Goal: Book appointment/travel/reservation

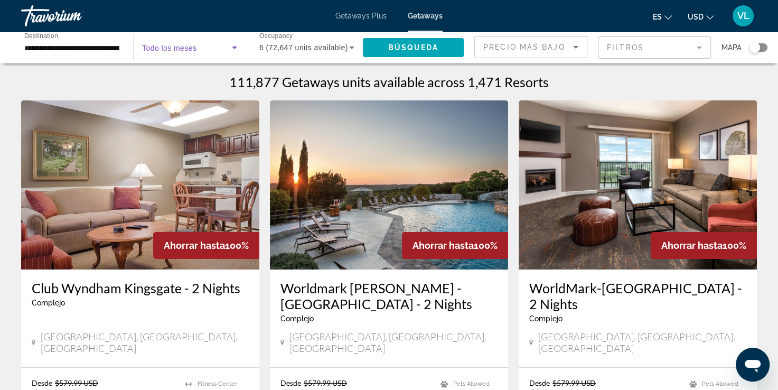
click at [229, 43] on icon "Search widget" at bounding box center [234, 47] width 13 height 13
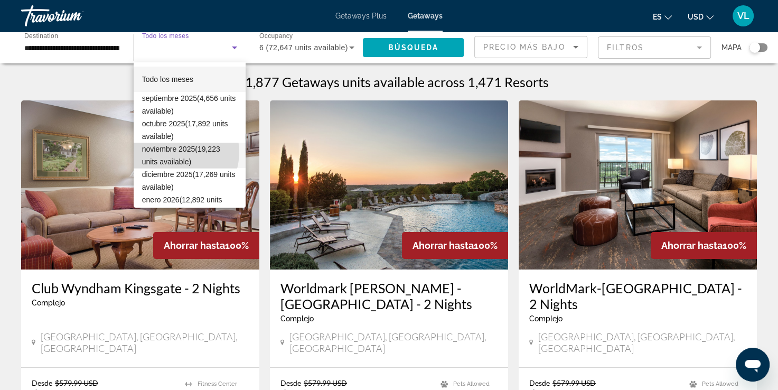
click at [174, 152] on span "noviembre 2025 (19,223 units available)" at bounding box center [189, 155] width 95 height 25
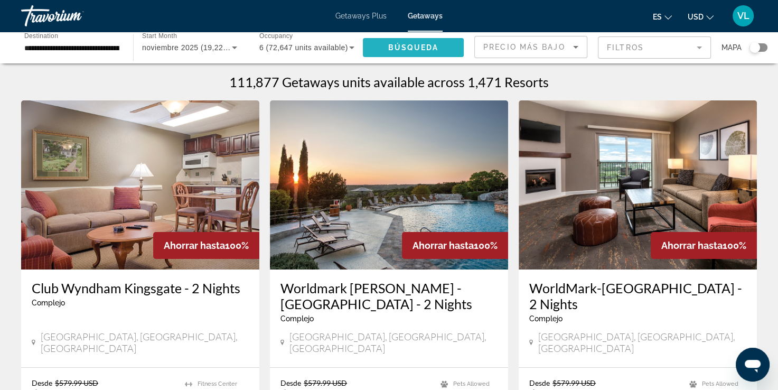
click at [423, 49] on span "Búsqueda" at bounding box center [413, 47] width 51 height 8
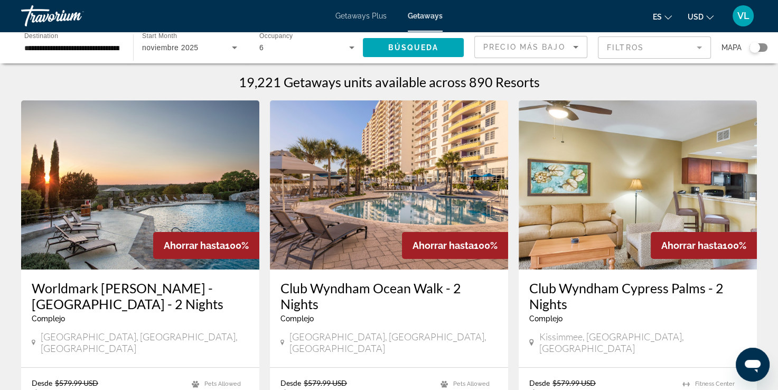
click at [204, 48] on div "noviembre 2025" at bounding box center [187, 47] width 90 height 13
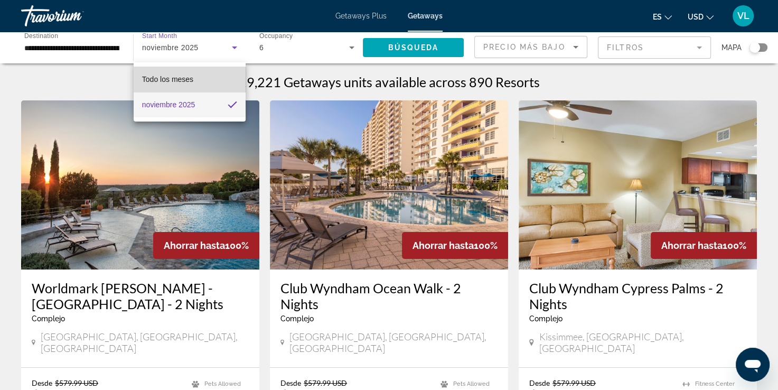
click at [190, 81] on span "Todo los meses" at bounding box center [167, 79] width 51 height 8
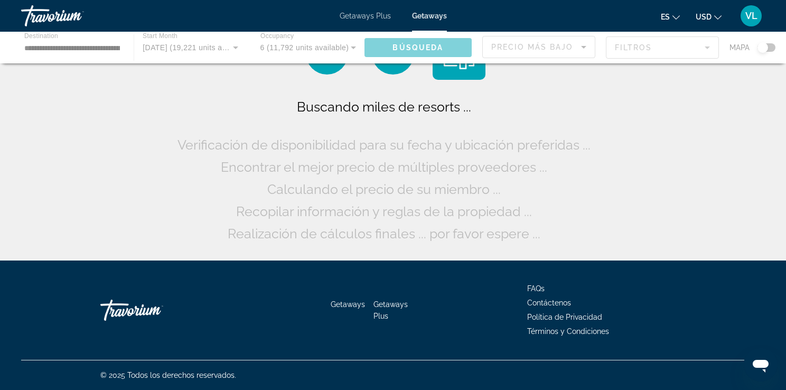
click at [211, 47] on div "Main content" at bounding box center [393, 48] width 786 height 32
click at [213, 47] on div "Main content" at bounding box center [393, 48] width 786 height 32
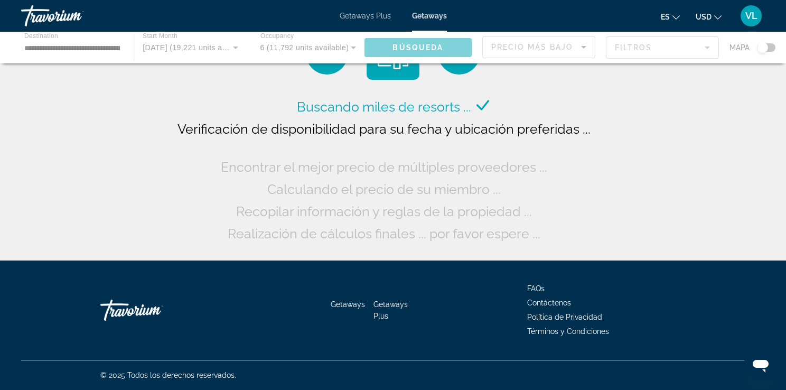
click at [235, 46] on div "Main content" at bounding box center [393, 48] width 786 height 32
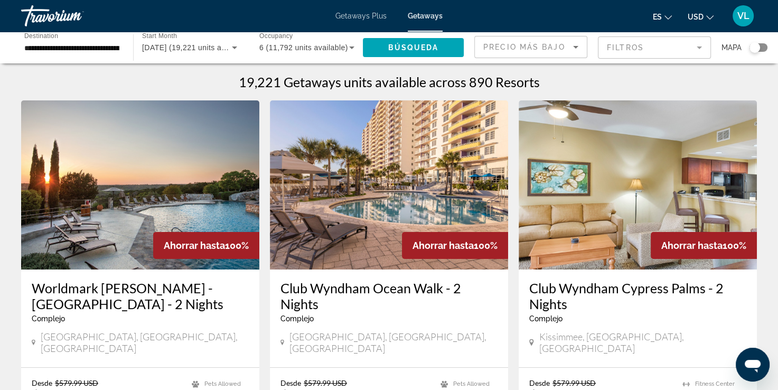
click at [236, 46] on icon "Search widget" at bounding box center [234, 47] width 5 height 3
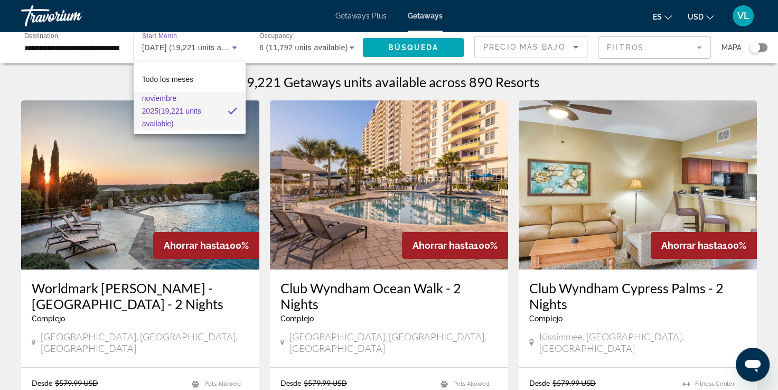
click at [43, 13] on div at bounding box center [389, 195] width 778 height 390
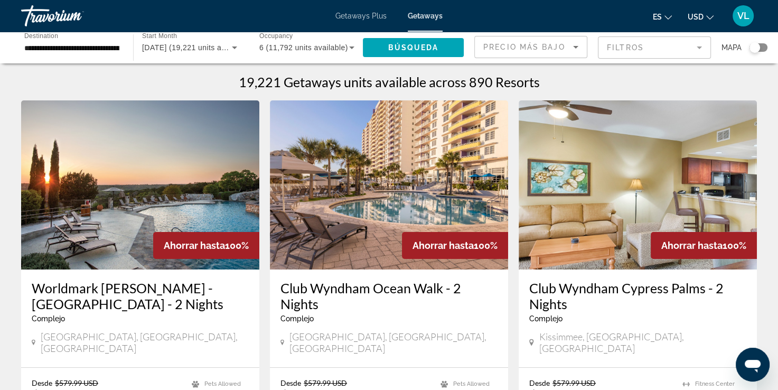
click at [46, 21] on div "Travorium" at bounding box center [74, 15] width 106 height 27
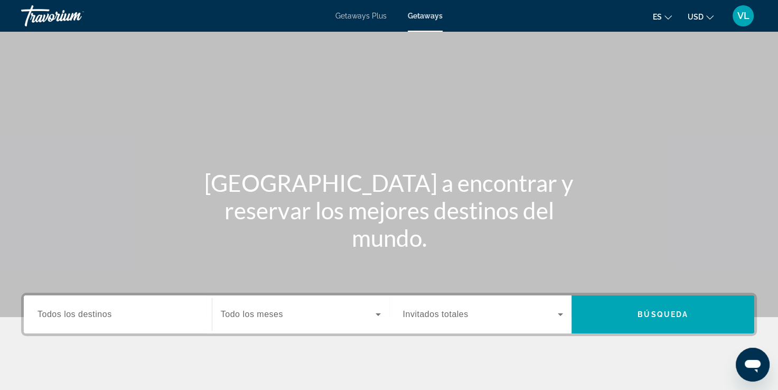
click at [350, 318] on span "Search widget" at bounding box center [298, 314] width 155 height 13
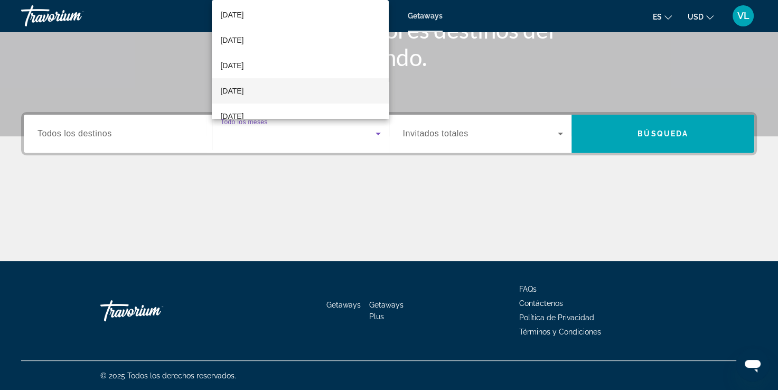
scroll to position [106, 0]
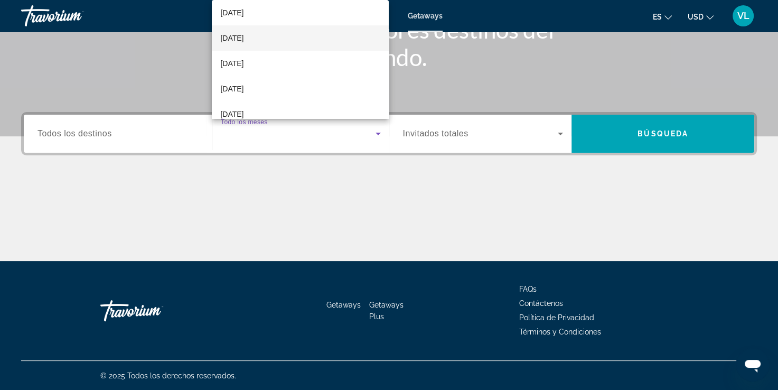
click at [244, 44] on span "[DATE]" at bounding box center [231, 38] width 23 height 13
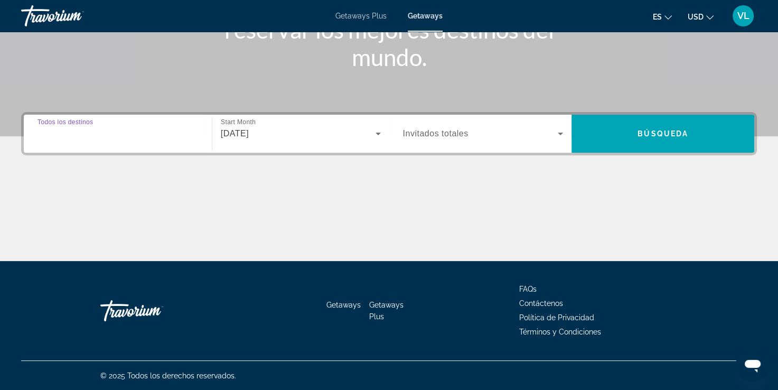
click at [167, 130] on input "Destination Todos los destinos" at bounding box center [118, 134] width 161 height 13
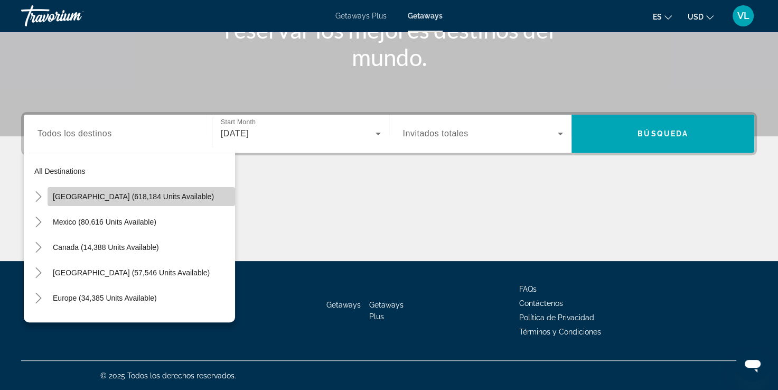
click at [153, 192] on span "[GEOGRAPHIC_DATA] (618,184 units available)" at bounding box center [133, 196] width 161 height 8
type input "**********"
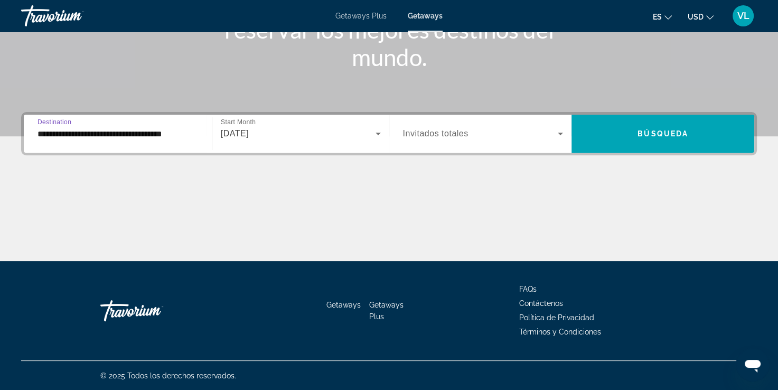
click at [486, 128] on span "Search widget" at bounding box center [480, 133] width 155 height 13
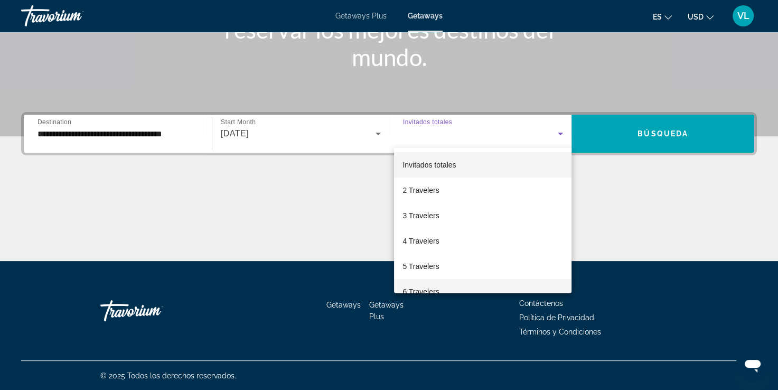
click at [459, 281] on mat-option "6 Travelers" at bounding box center [483, 291] width 178 height 25
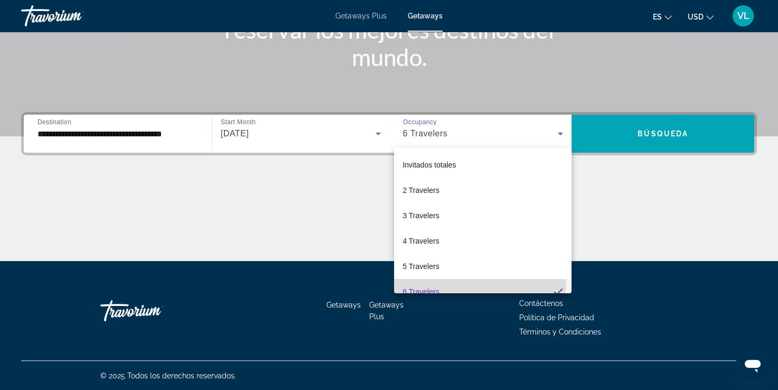
scroll to position [0, 0]
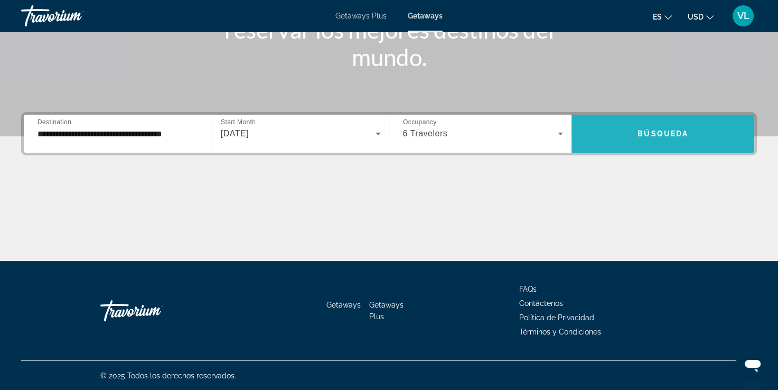
click at [630, 147] on span "Search widget" at bounding box center [663, 134] width 183 height 38
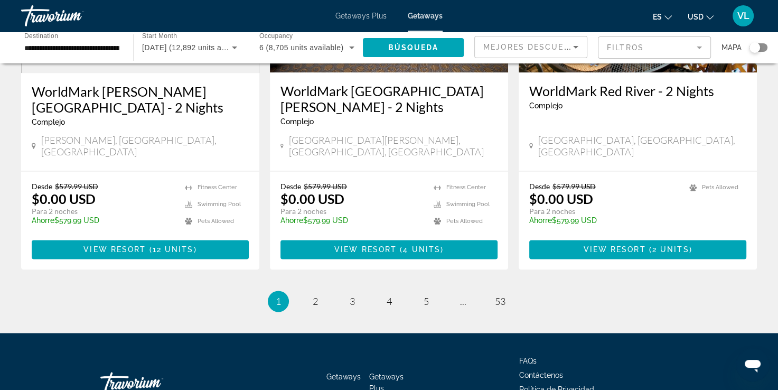
scroll to position [1382, 0]
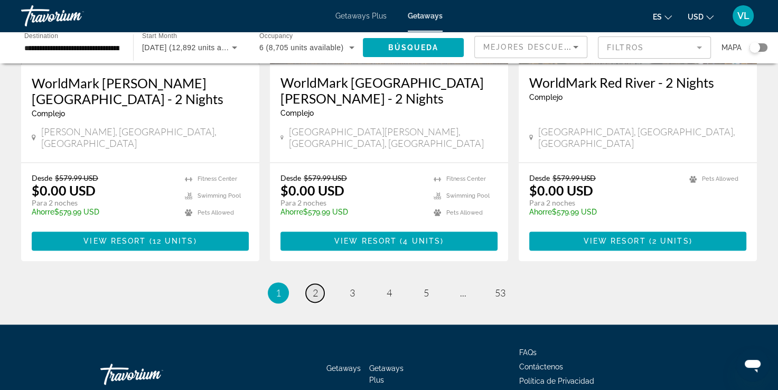
click at [317, 287] on span "2" at bounding box center [315, 293] width 5 height 12
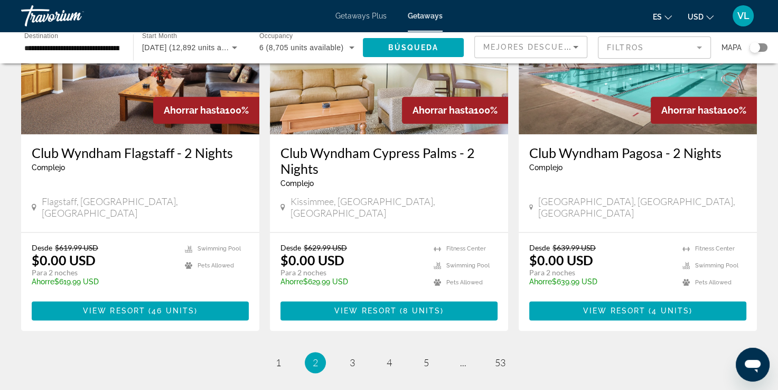
scroll to position [1321, 0]
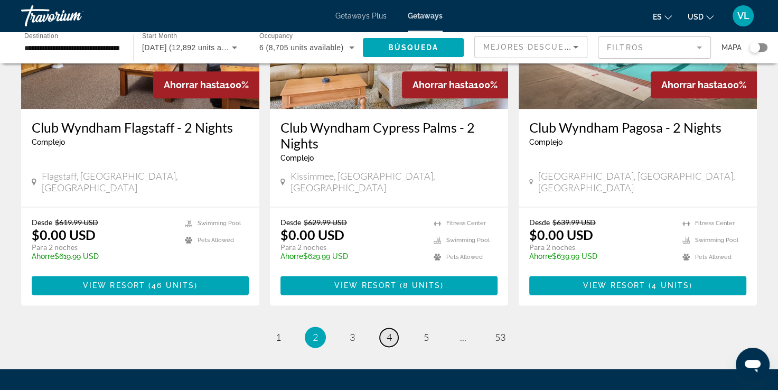
click at [387, 331] on span "4" at bounding box center [389, 337] width 5 height 12
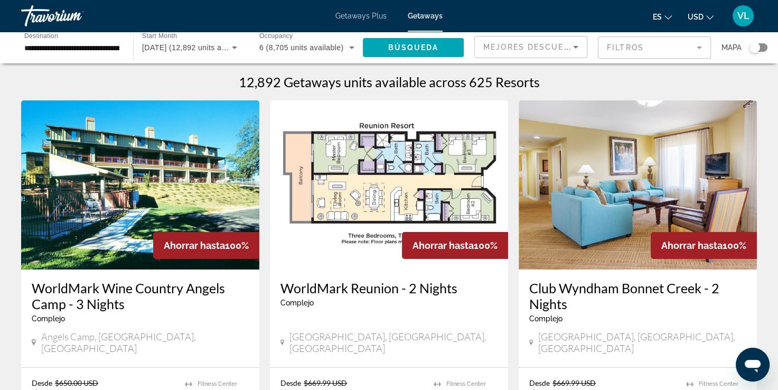
click at [760, 48] on div "Search widget" at bounding box center [755, 47] width 11 height 11
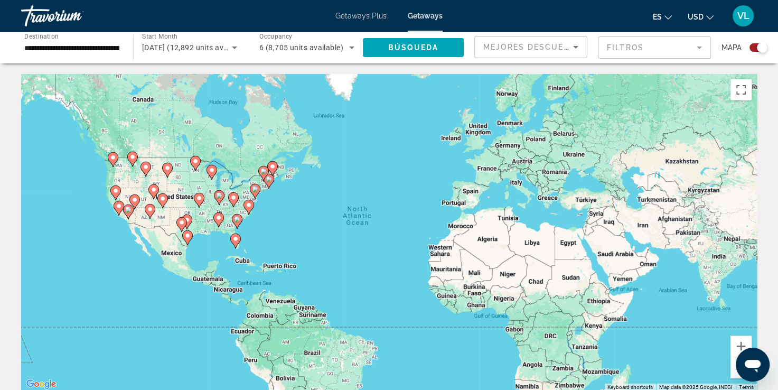
click at [235, 223] on icon "Main content" at bounding box center [237, 222] width 10 height 14
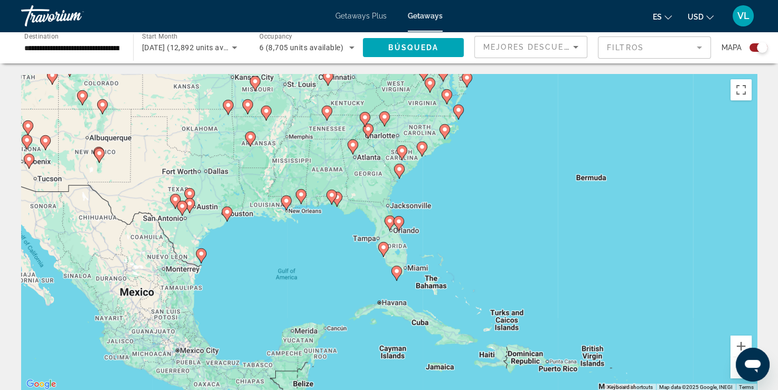
click at [397, 227] on icon "Main content" at bounding box center [399, 223] width 11 height 15
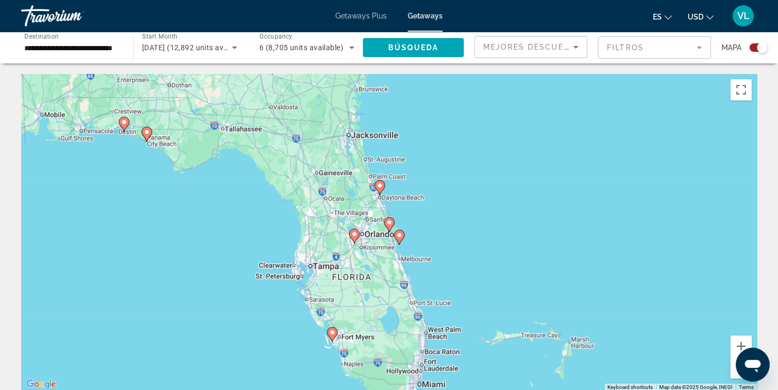
click at [354, 236] on image "Main content" at bounding box center [354, 234] width 6 height 6
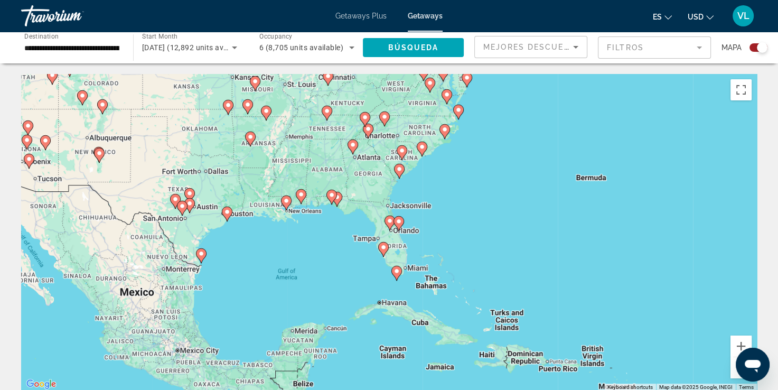
click at [389, 220] on image "Main content" at bounding box center [390, 221] width 6 height 6
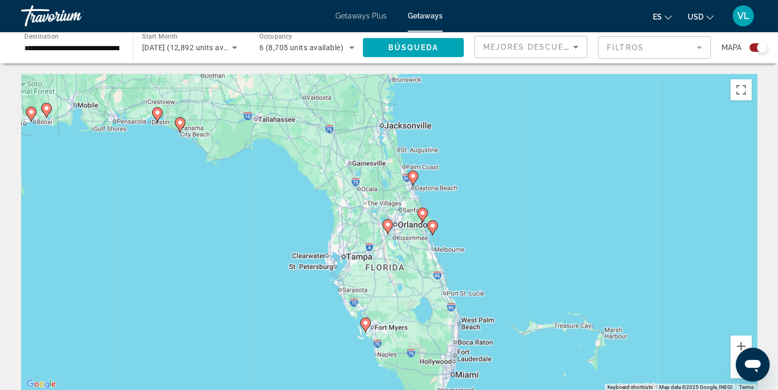
click at [422, 213] on image "Main content" at bounding box center [422, 213] width 6 height 6
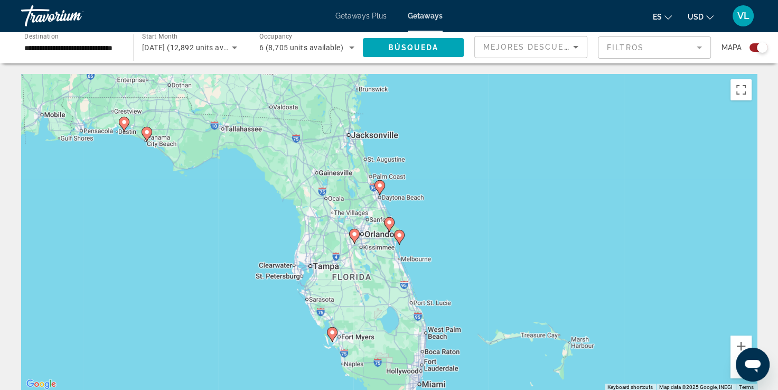
click at [389, 223] on image "Main content" at bounding box center [389, 222] width 6 height 6
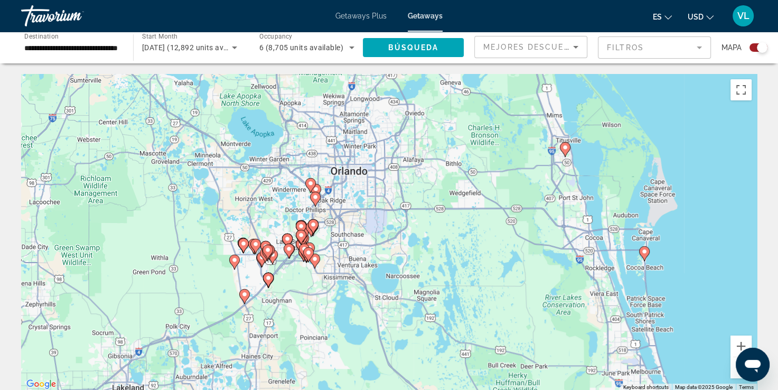
drag, startPoint x: 279, startPoint y: 284, endPoint x: 395, endPoint y: 243, distance: 122.8
click at [411, 234] on div "To navigate, press the arrow keys. To activate drag with keyboard, press Alt + …" at bounding box center [389, 232] width 736 height 317
click at [288, 249] on image "Main content" at bounding box center [289, 248] width 6 height 6
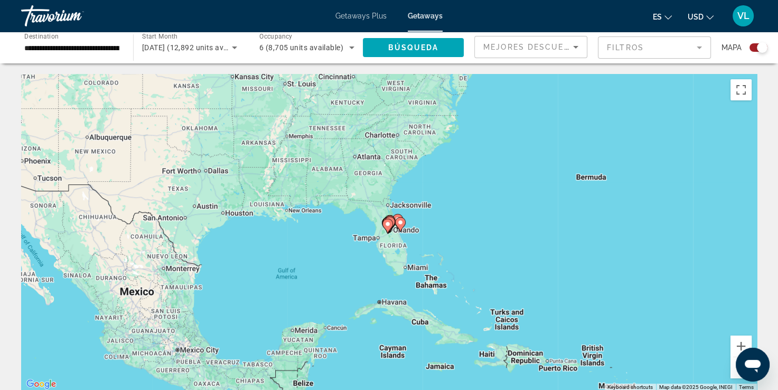
click at [387, 227] on icon "Main content" at bounding box center [388, 226] width 10 height 14
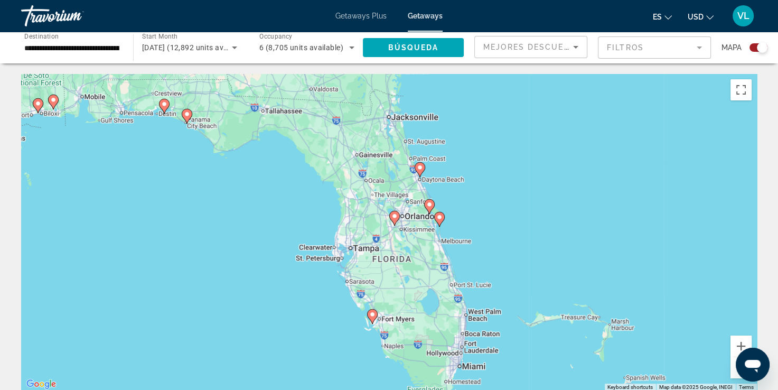
click at [395, 223] on icon "Main content" at bounding box center [394, 218] width 10 height 14
type input "**********"
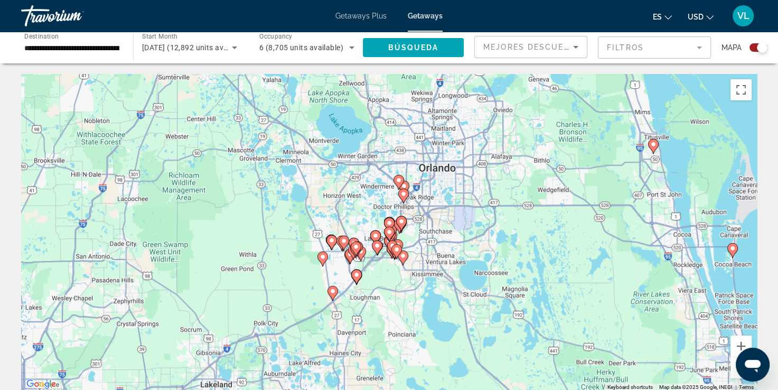
click at [376, 236] on image "Main content" at bounding box center [375, 235] width 6 height 6
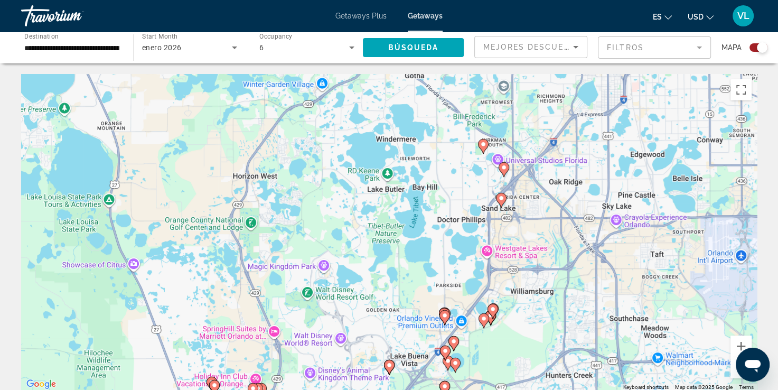
click at [389, 365] on image "Main content" at bounding box center [389, 365] width 6 height 6
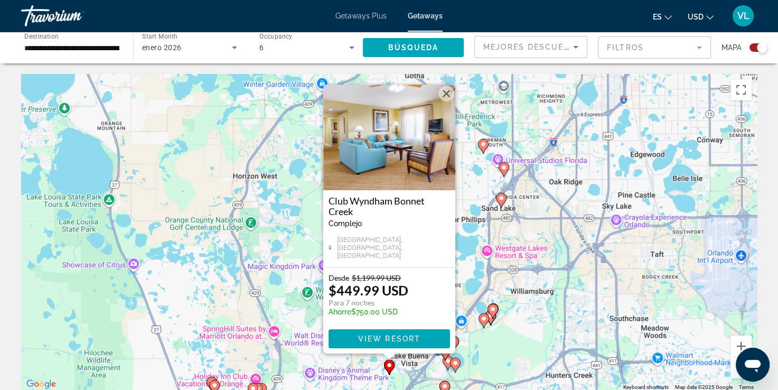
click at [444, 96] on button "Close" at bounding box center [447, 94] width 16 height 16
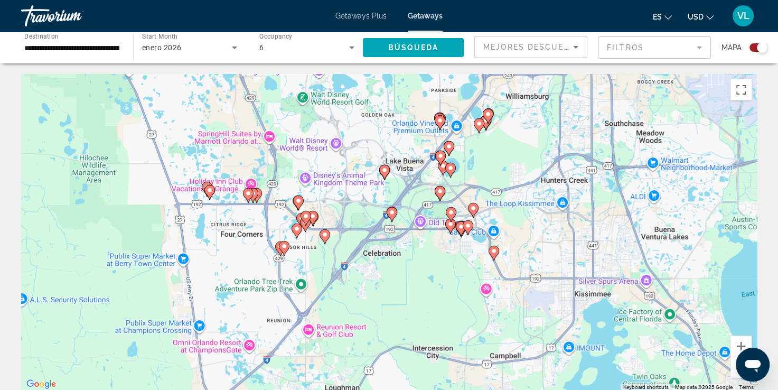
drag, startPoint x: 475, startPoint y: 304, endPoint x: 477, endPoint y: 142, distance: 162.2
click at [477, 142] on div "To activate drag with keyboard, press Alt + Enter. Once in keyboard drag state,…" at bounding box center [389, 232] width 736 height 317
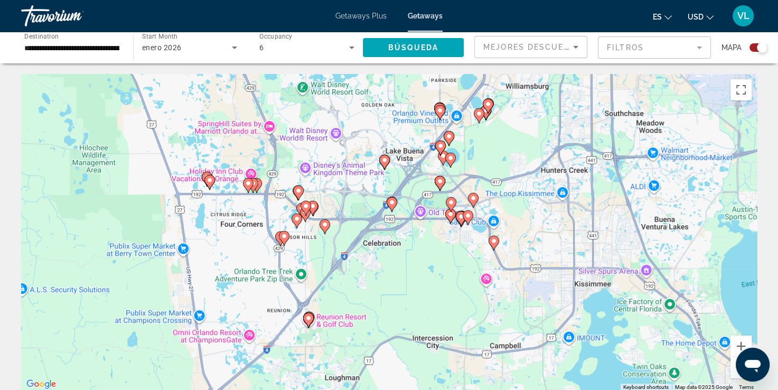
click at [452, 203] on image "Main content" at bounding box center [451, 202] width 6 height 6
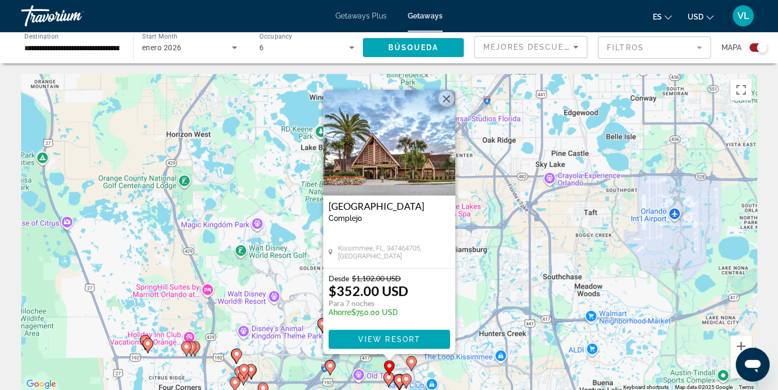
click at [447, 100] on button "Close" at bounding box center [447, 99] width 16 height 16
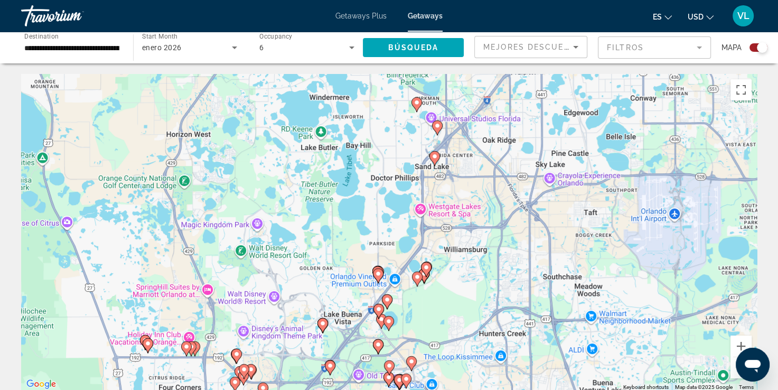
click at [148, 344] on image "Main content" at bounding box center [148, 343] width 6 height 6
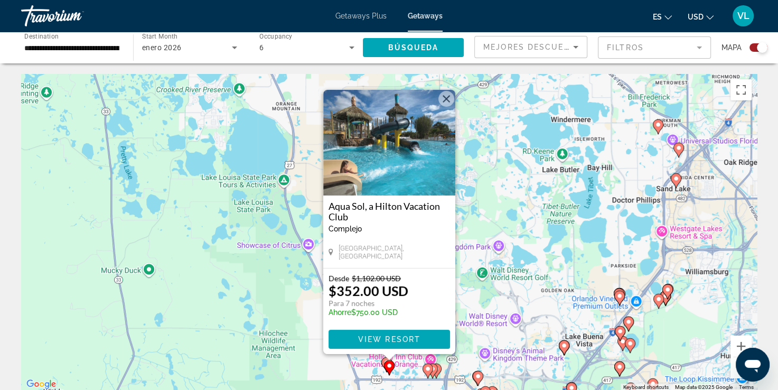
click at [445, 98] on button "Close" at bounding box center [447, 99] width 16 height 16
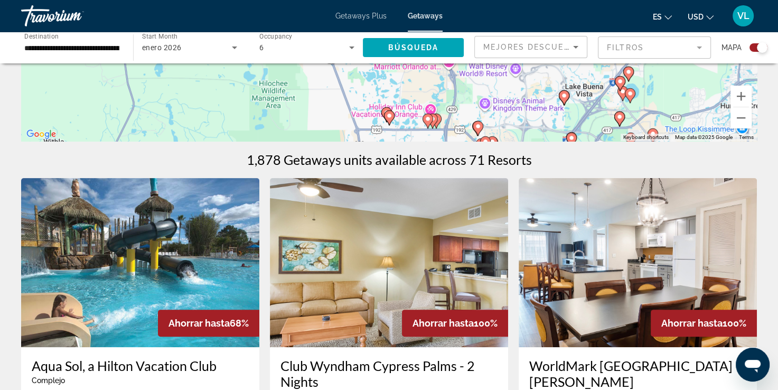
scroll to position [317, 0]
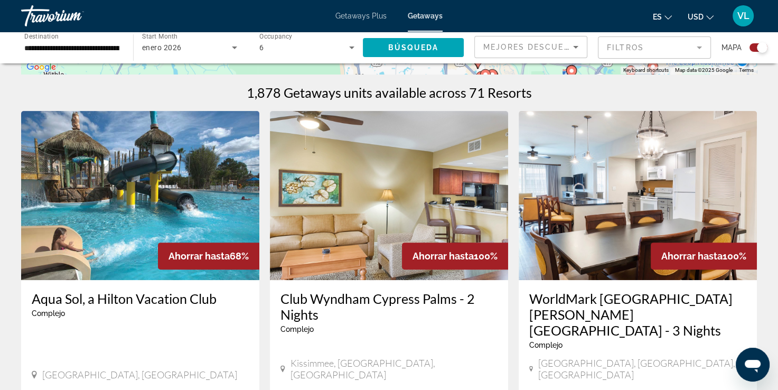
click at [627, 52] on mat-form-field "Filtros" at bounding box center [654, 47] width 113 height 22
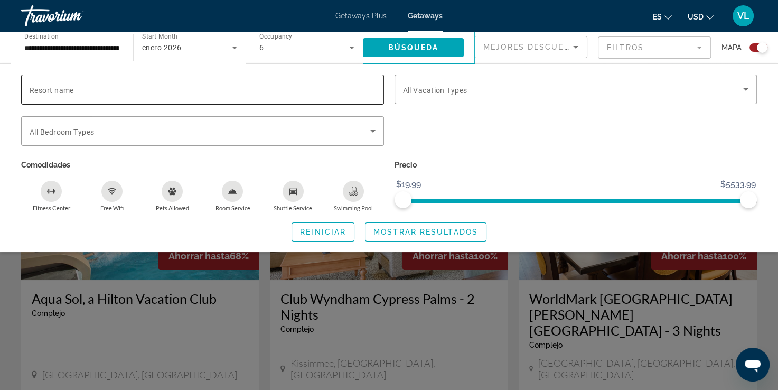
click at [313, 93] on input "Resort name" at bounding box center [203, 89] width 346 height 13
click at [646, 107] on div "Search widget" at bounding box center [576, 110] width 363 height 12
click at [549, 41] on div "Mejores descuentos" at bounding box center [528, 47] width 90 height 13
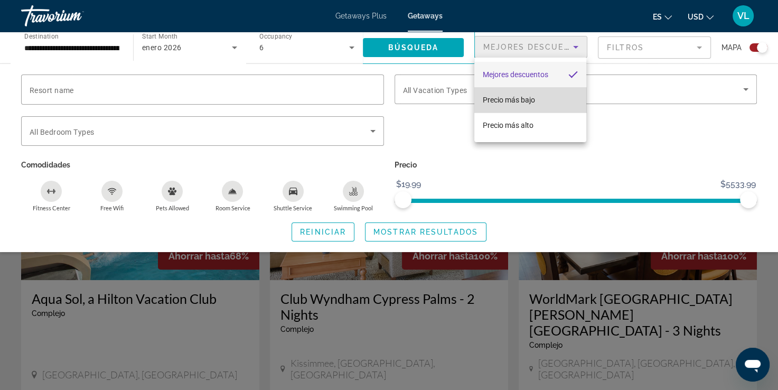
click at [527, 101] on span "Precio más bajo" at bounding box center [509, 100] width 52 height 8
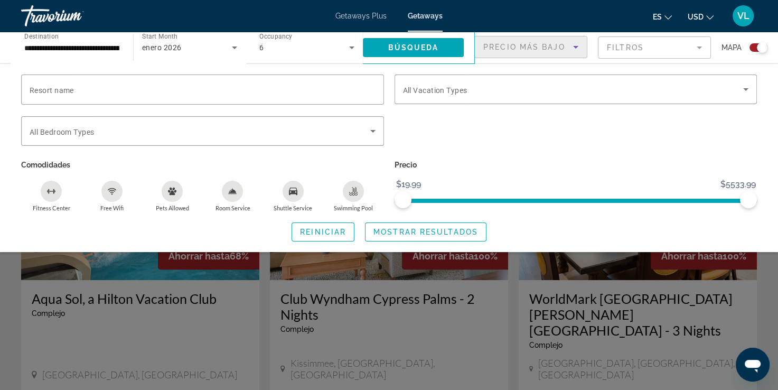
click at [767, 293] on div "Search widget" at bounding box center [389, 273] width 778 height 231
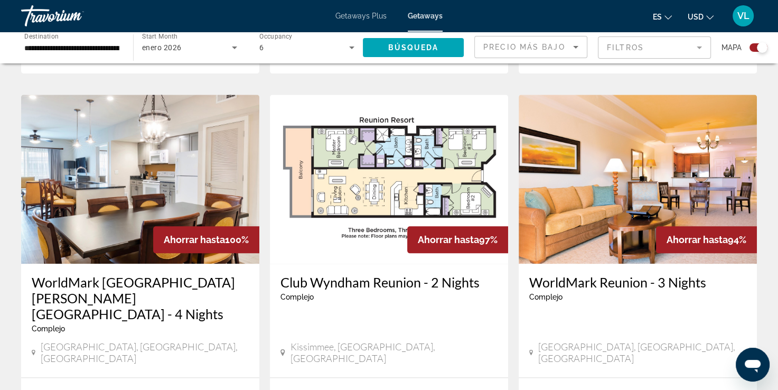
scroll to position [1162, 0]
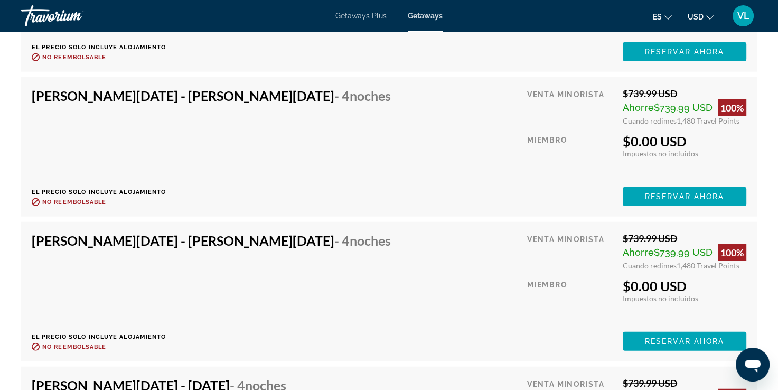
scroll to position [2483, 0]
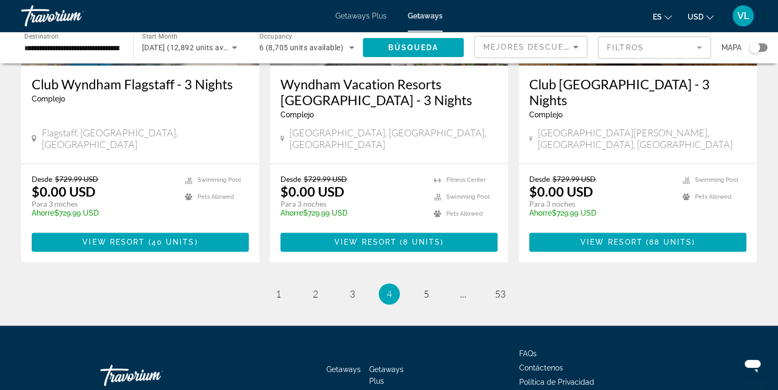
scroll to position [1382, 0]
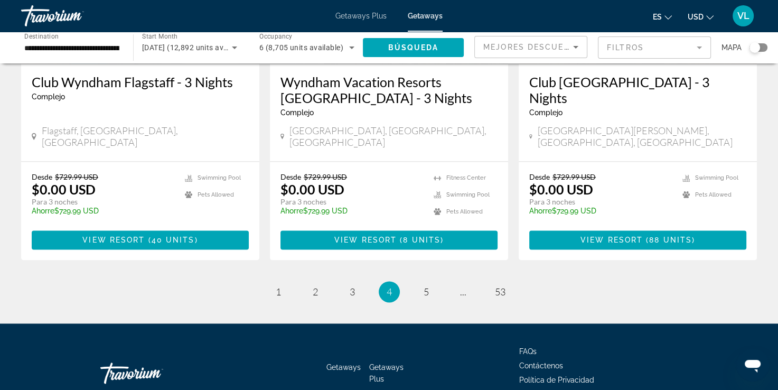
click at [435, 281] on li "page 5" at bounding box center [426, 291] width 21 height 21
click at [427, 286] on span "5" at bounding box center [426, 292] width 5 height 12
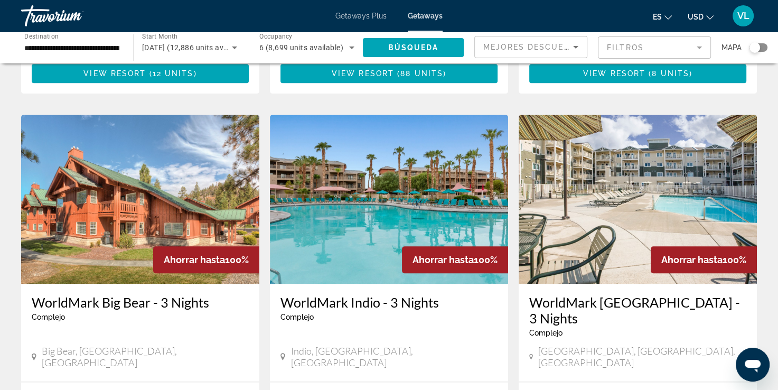
scroll to position [1366, 0]
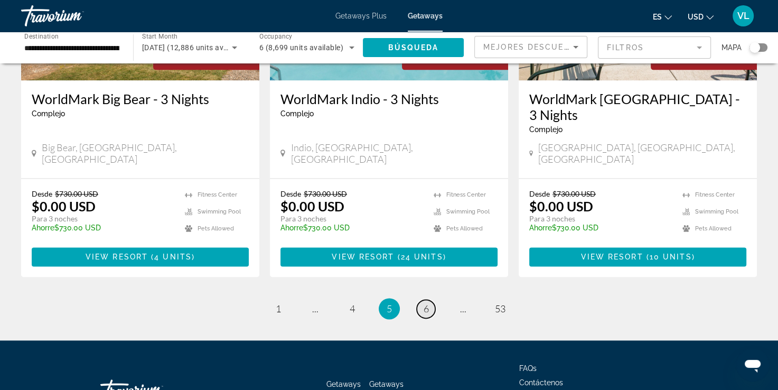
click at [427, 303] on span "6" at bounding box center [426, 309] width 5 height 12
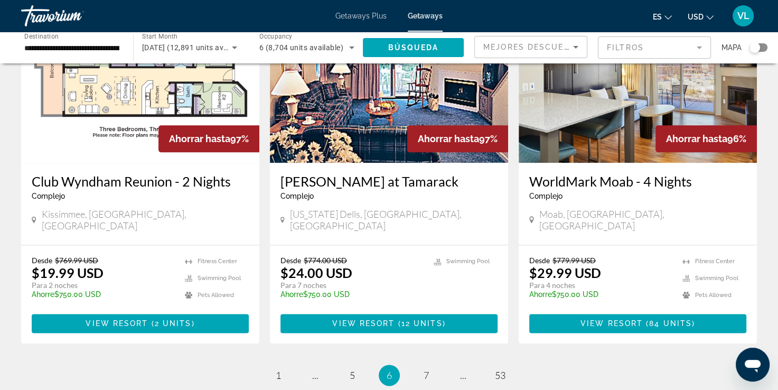
scroll to position [1366, 0]
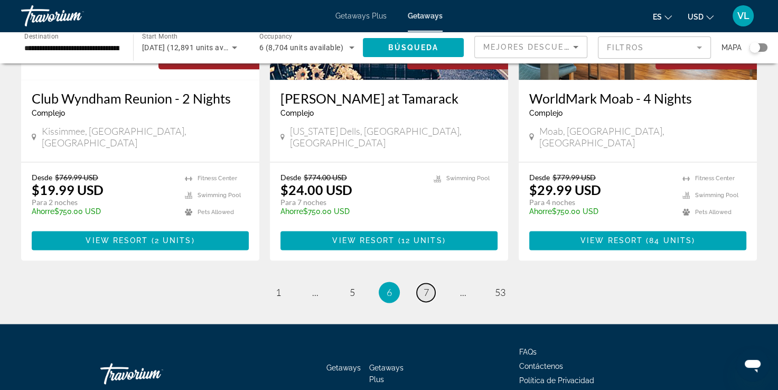
click at [426, 286] on span "7" at bounding box center [426, 292] width 5 height 12
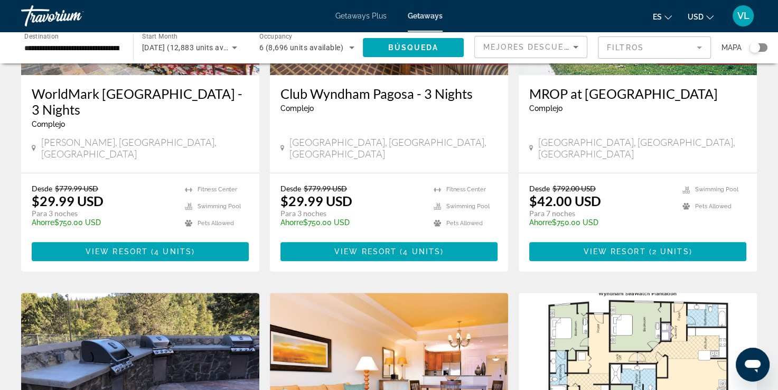
scroll to position [792, 0]
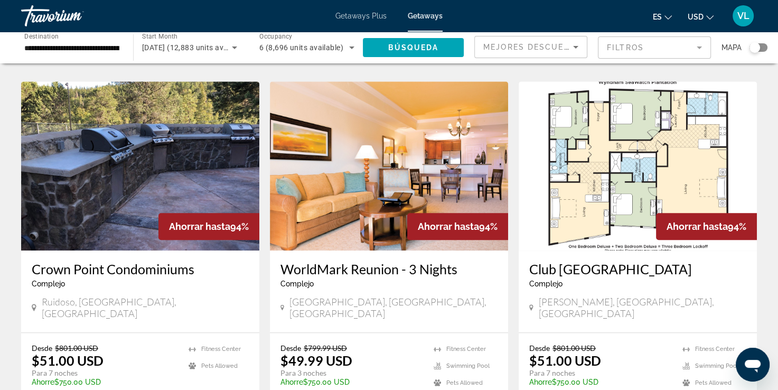
click at [418, 261] on h3 "WorldMark Reunion - 3 Nights" at bounding box center [389, 269] width 217 height 16
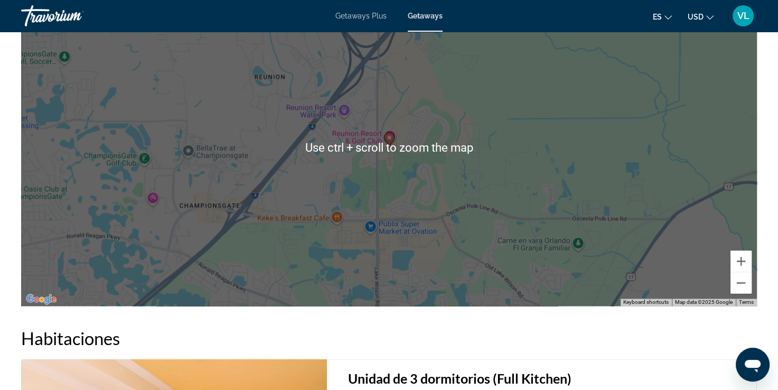
scroll to position [1585, 0]
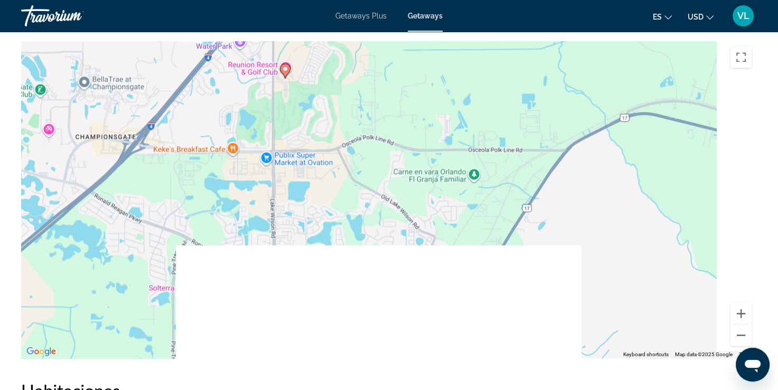
drag, startPoint x: 522, startPoint y: 229, endPoint x: 393, endPoint y: 39, distance: 229.3
click at [393, 41] on div "To activate drag with keyboard, press Alt + Enter. Once in keyboard drag state,…" at bounding box center [389, 199] width 736 height 317
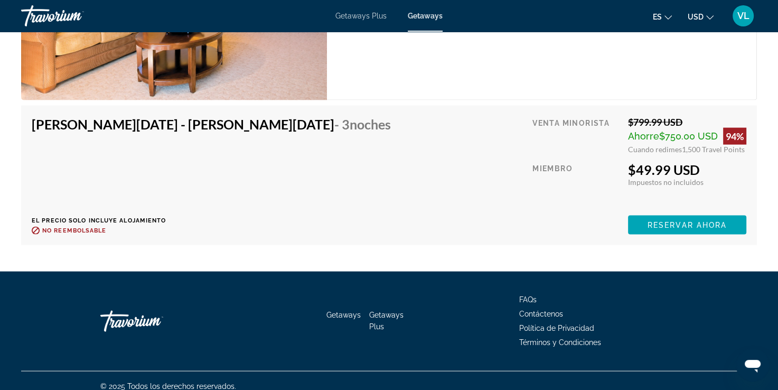
scroll to position [1812, 0]
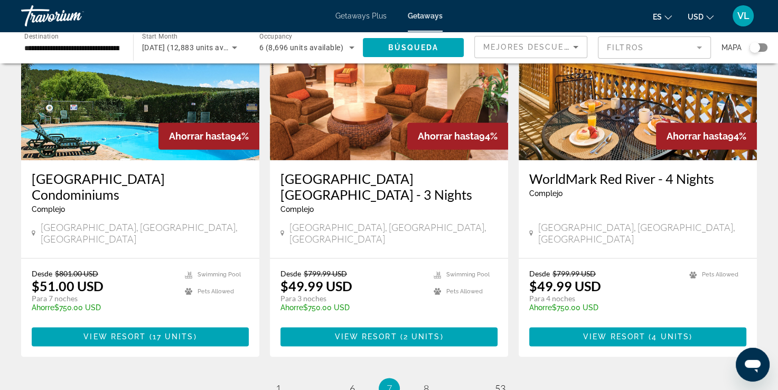
scroll to position [1268, 0]
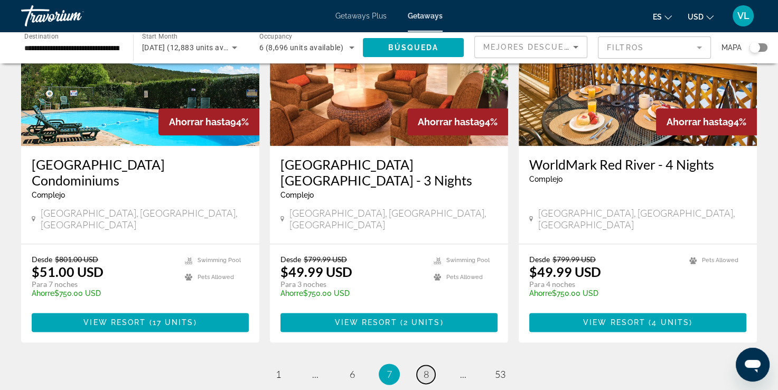
click at [425, 368] on span "8" at bounding box center [426, 374] width 5 height 12
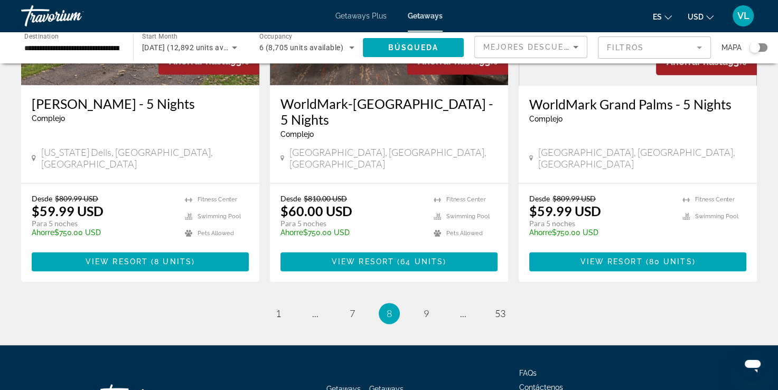
scroll to position [1335, 0]
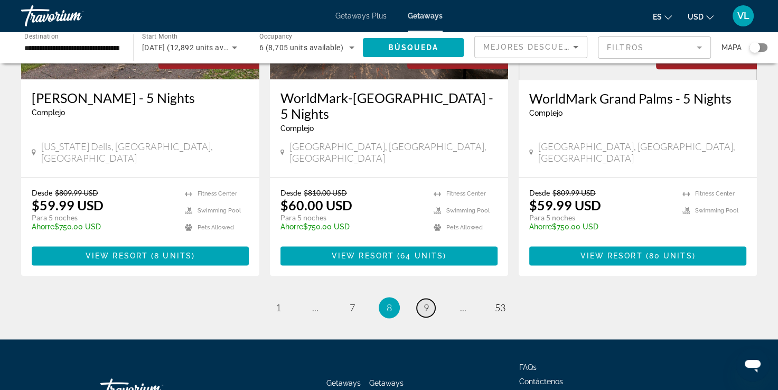
click at [420, 299] on link "page 9" at bounding box center [426, 308] width 18 height 18
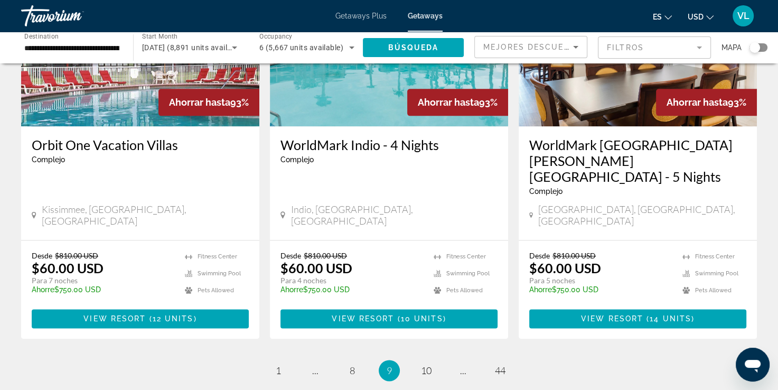
scroll to position [1215, 0]
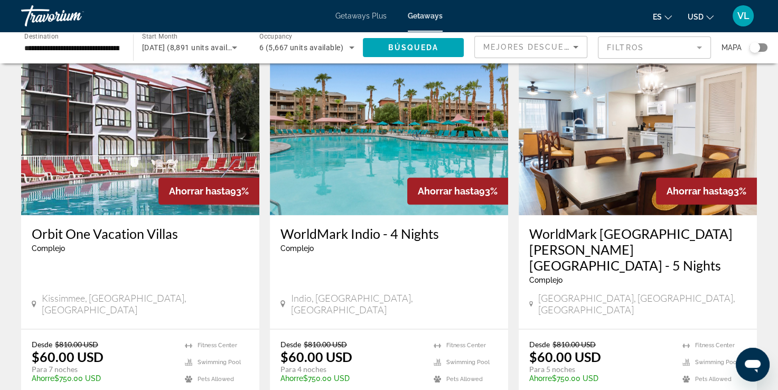
click at [589, 140] on img "Main content" at bounding box center [638, 130] width 238 height 169
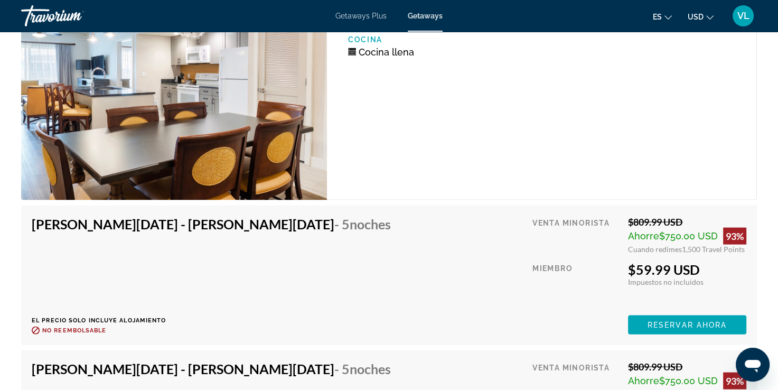
scroll to position [2060, 0]
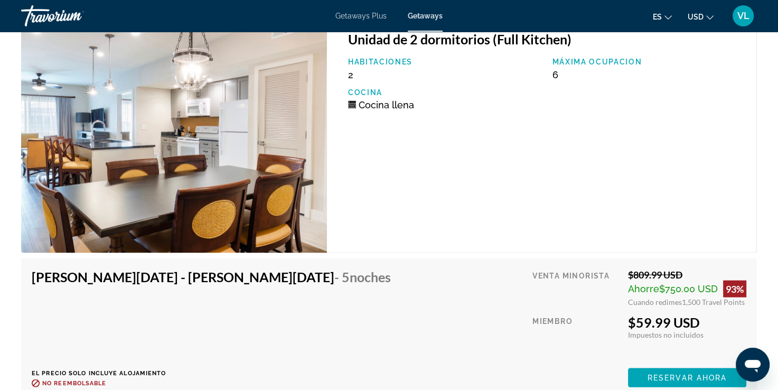
click at [414, 269] on div "Jan 4, 2026 - Jan 9, 2026 - 5 noches El precio solo incluye alojamiento Reembol…" at bounding box center [389, 328] width 715 height 118
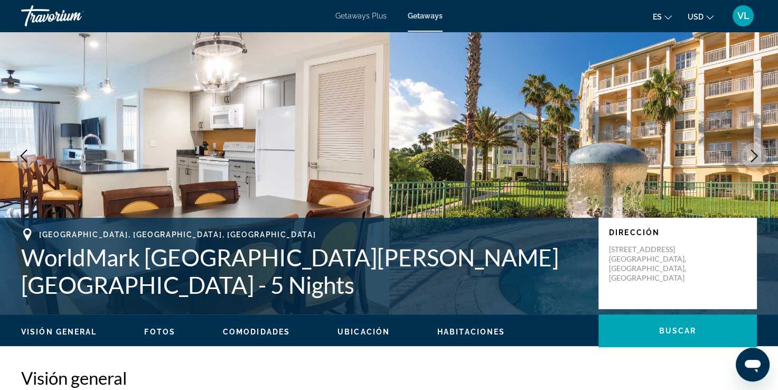
scroll to position [0, 0]
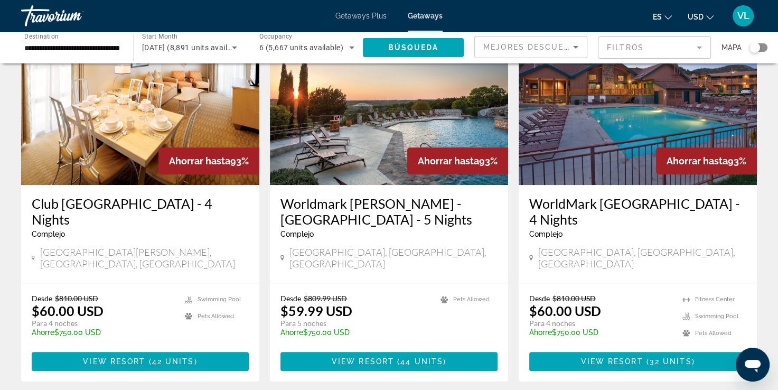
scroll to position [370, 0]
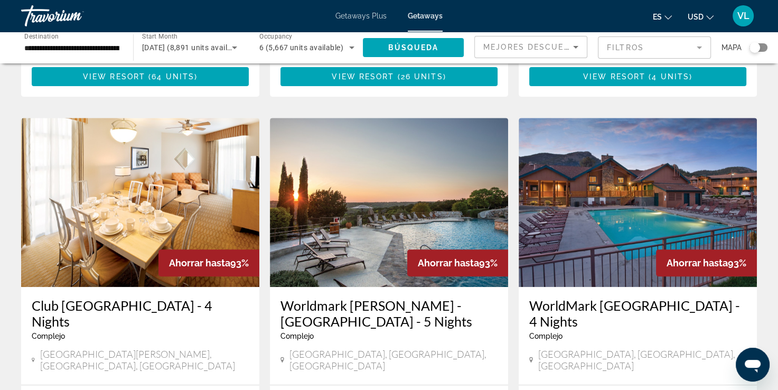
click at [227, 48] on span "enero 2026 (8,891 units available)" at bounding box center [193, 47] width 102 height 8
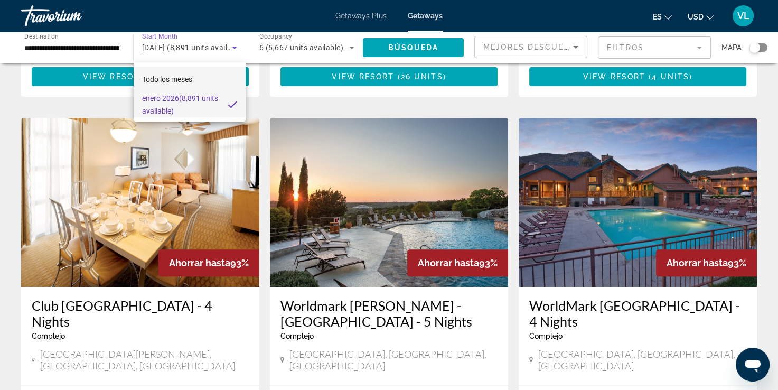
click at [184, 77] on span "Todo los meses" at bounding box center [167, 79] width 50 height 8
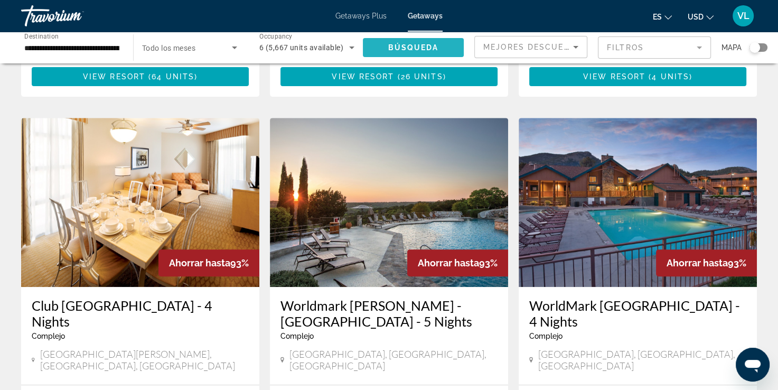
click at [397, 54] on span "Search widget" at bounding box center [413, 47] width 101 height 25
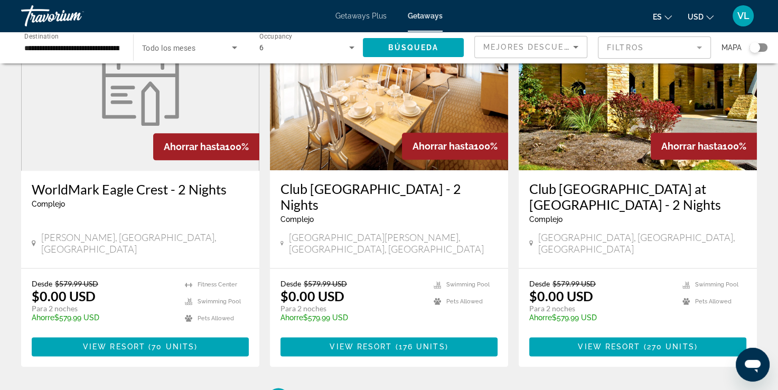
scroll to position [1374, 0]
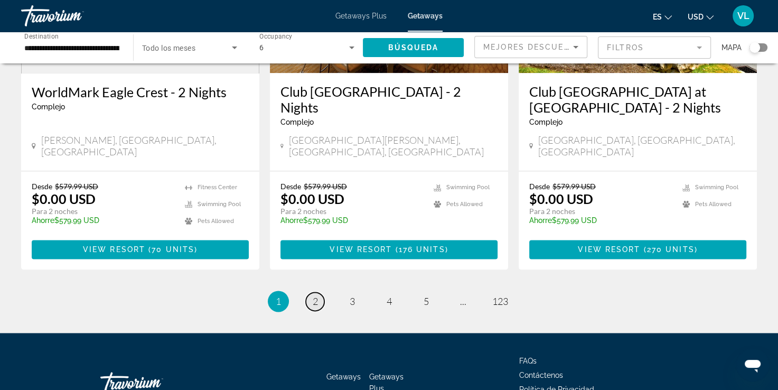
click at [321, 292] on link "page 2" at bounding box center [315, 301] width 18 height 18
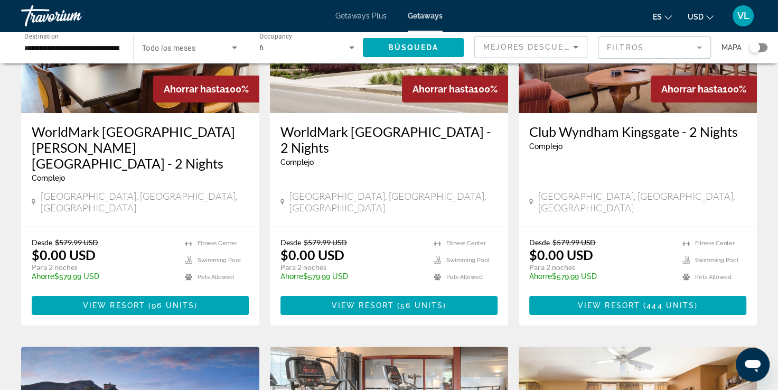
scroll to position [211, 0]
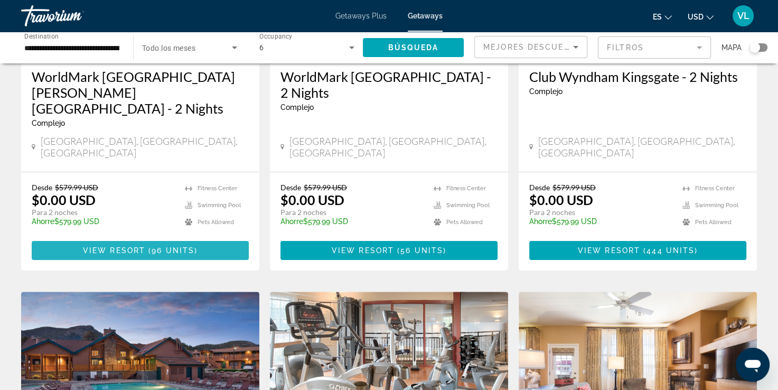
click at [165, 246] on span "96 units" at bounding box center [173, 250] width 43 height 8
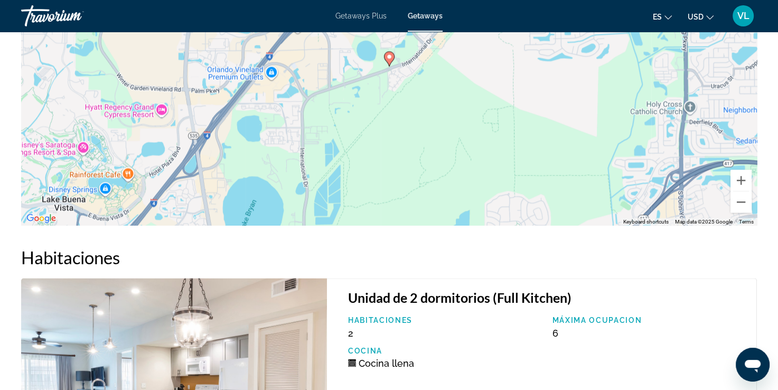
scroll to position [1770, 0]
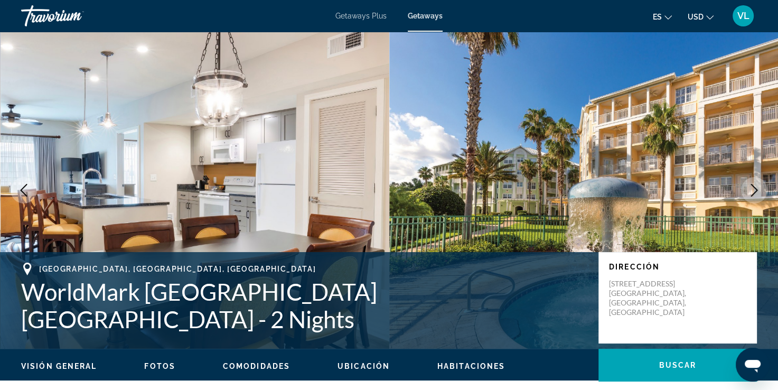
click at [66, 20] on div "Travorium" at bounding box center [74, 15] width 106 height 27
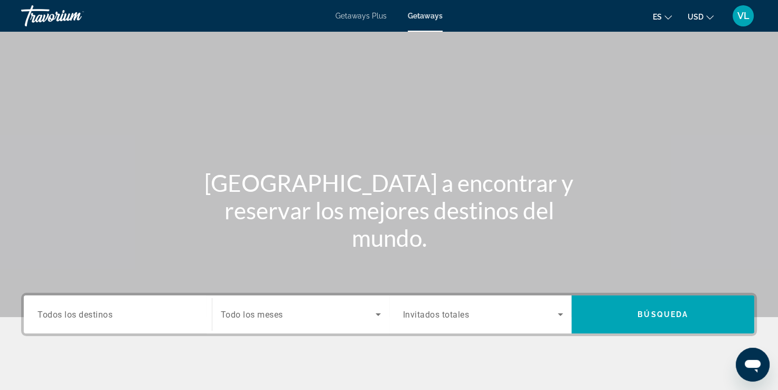
click at [271, 316] on span "Todo los meses" at bounding box center [252, 315] width 62 height 10
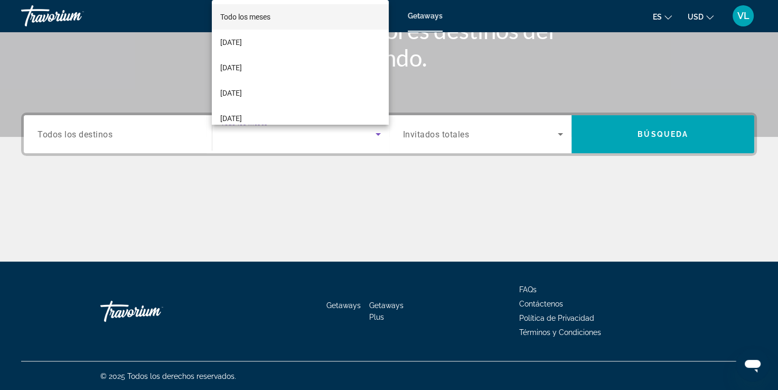
scroll to position [181, 0]
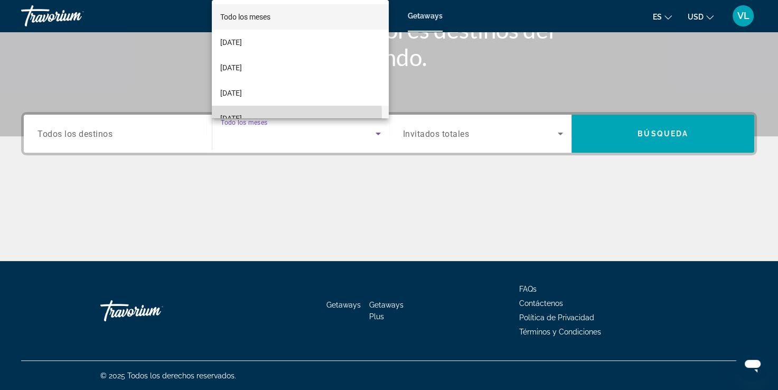
click at [241, 116] on span "[DATE]" at bounding box center [231, 118] width 22 height 13
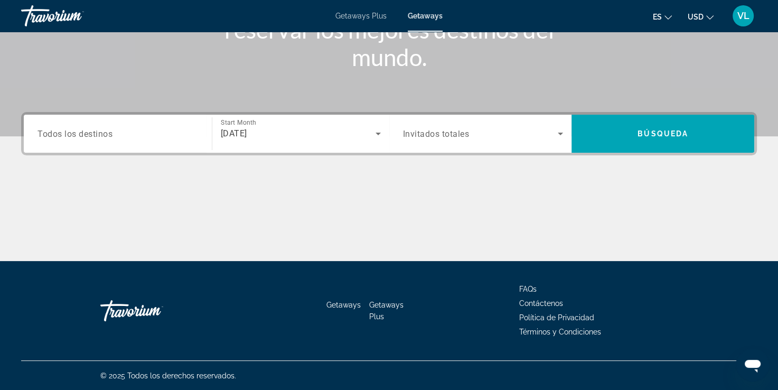
click at [81, 129] on span "Todos los destinos" at bounding box center [75, 133] width 75 height 10
click at [81, 129] on input "Destination Todos los destinos" at bounding box center [118, 134] width 161 height 13
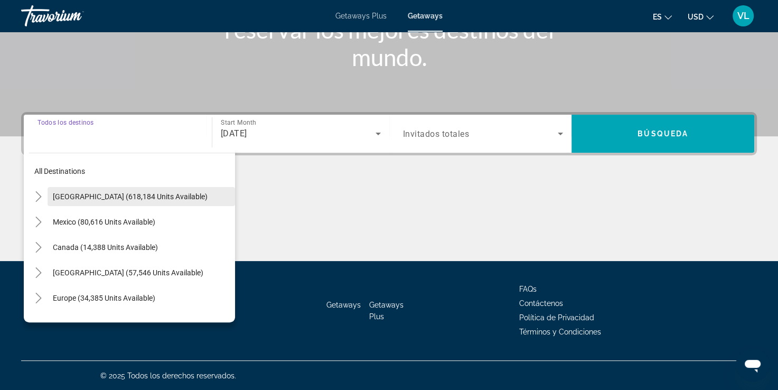
click at [88, 190] on span "Search widget" at bounding box center [142, 196] width 188 height 25
type input "**********"
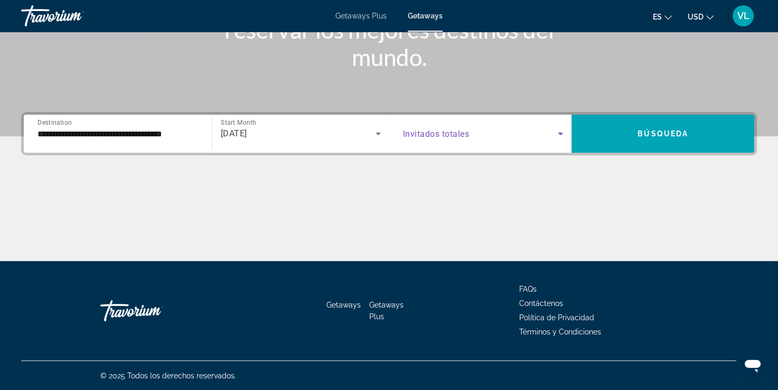
click at [483, 138] on span "Search widget" at bounding box center [480, 133] width 155 height 13
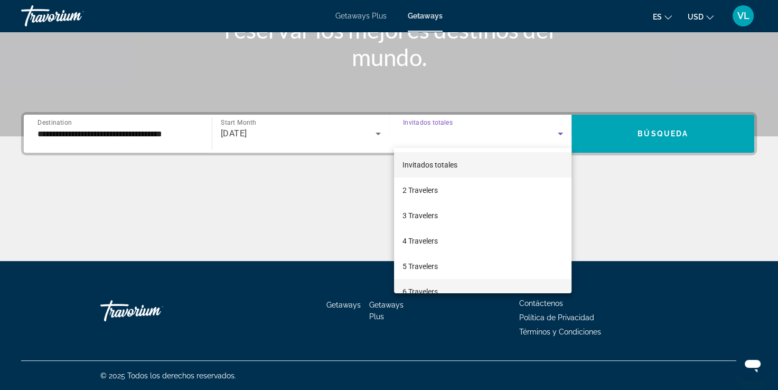
click at [447, 280] on mat-option "6 Travelers" at bounding box center [483, 291] width 178 height 25
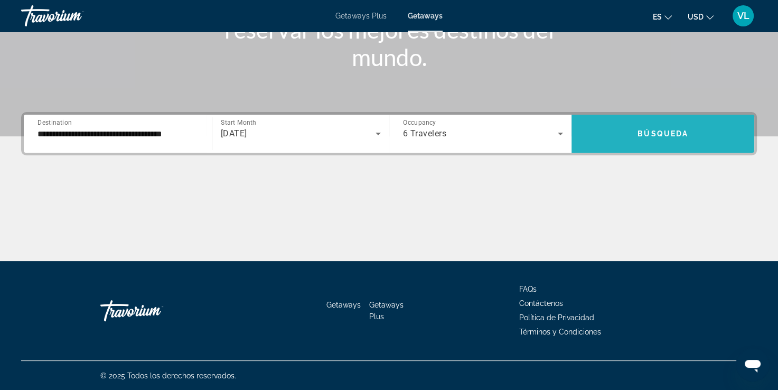
click at [621, 141] on span "Search widget" at bounding box center [663, 133] width 183 height 25
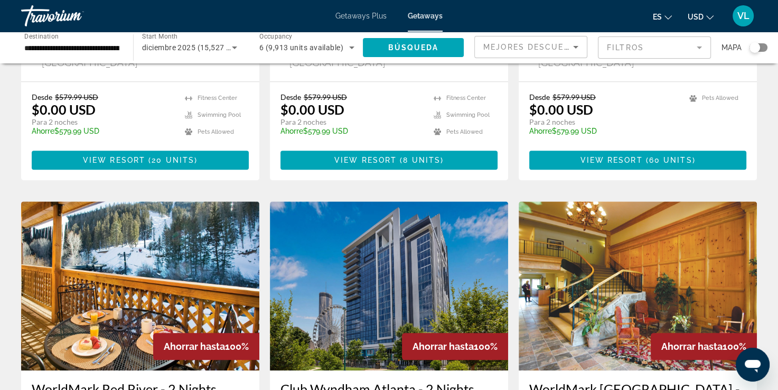
scroll to position [1268, 0]
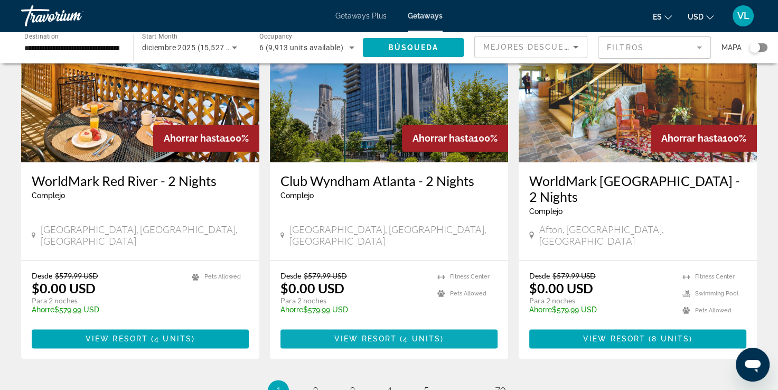
click at [380, 334] on span "View Resort" at bounding box center [365, 338] width 62 height 8
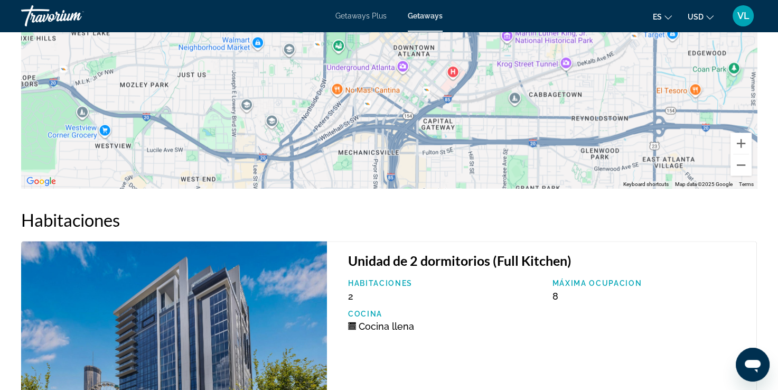
scroll to position [1955, 0]
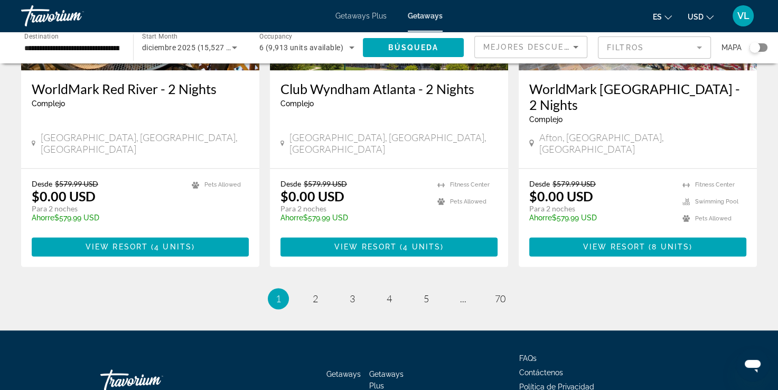
scroll to position [1366, 0]
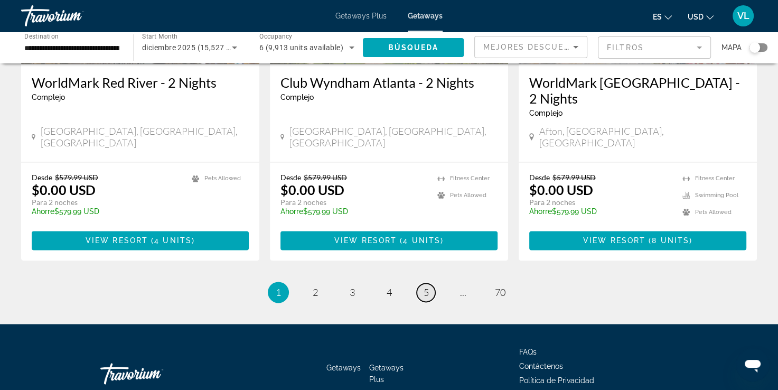
click at [433, 283] on link "page 5" at bounding box center [426, 292] width 18 height 18
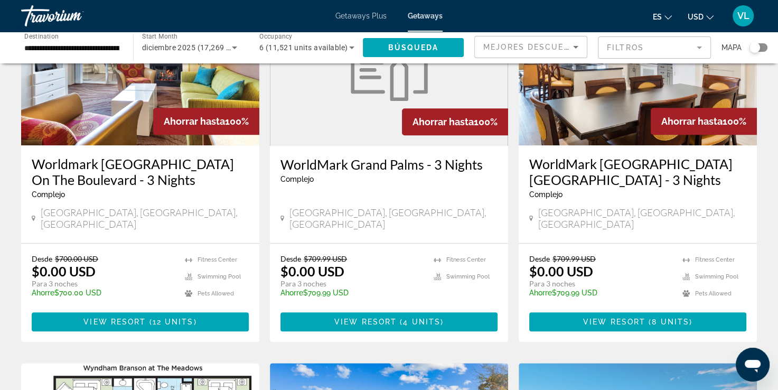
scroll to position [792, 0]
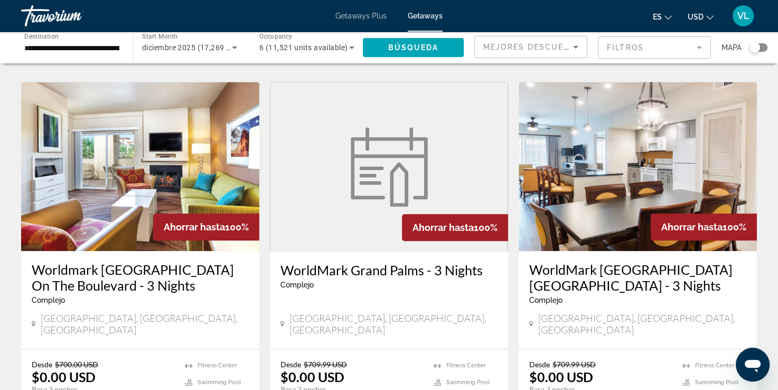
click at [570, 186] on img "Main content" at bounding box center [638, 166] width 238 height 169
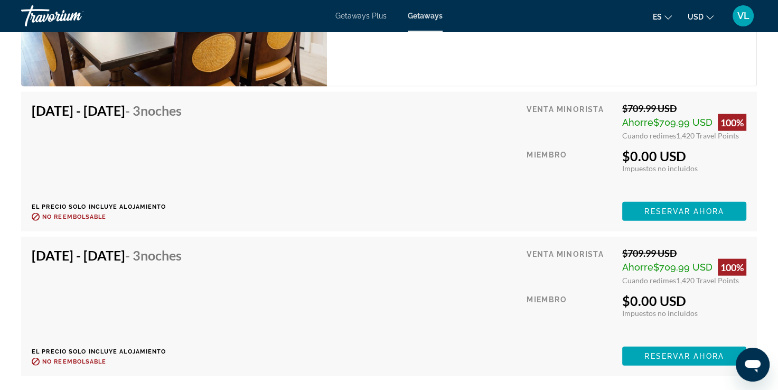
scroll to position [2264, 0]
